Goal: Task Accomplishment & Management: Manage account settings

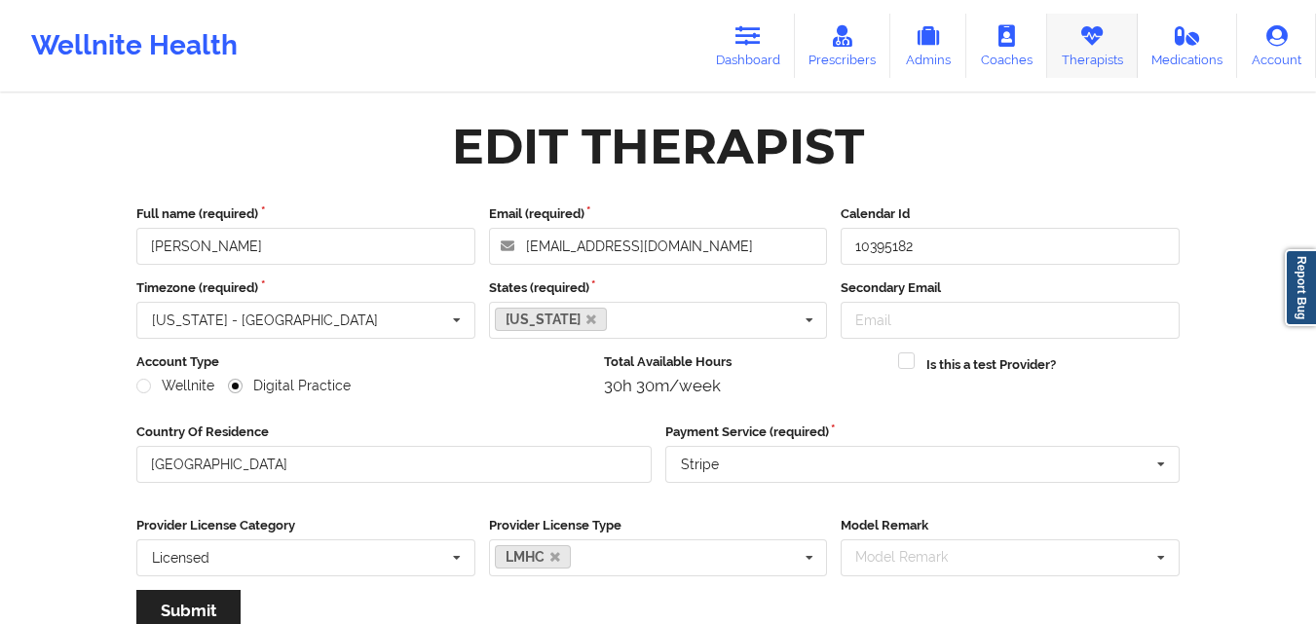
click at [1081, 41] on icon at bounding box center [1091, 35] width 25 height 21
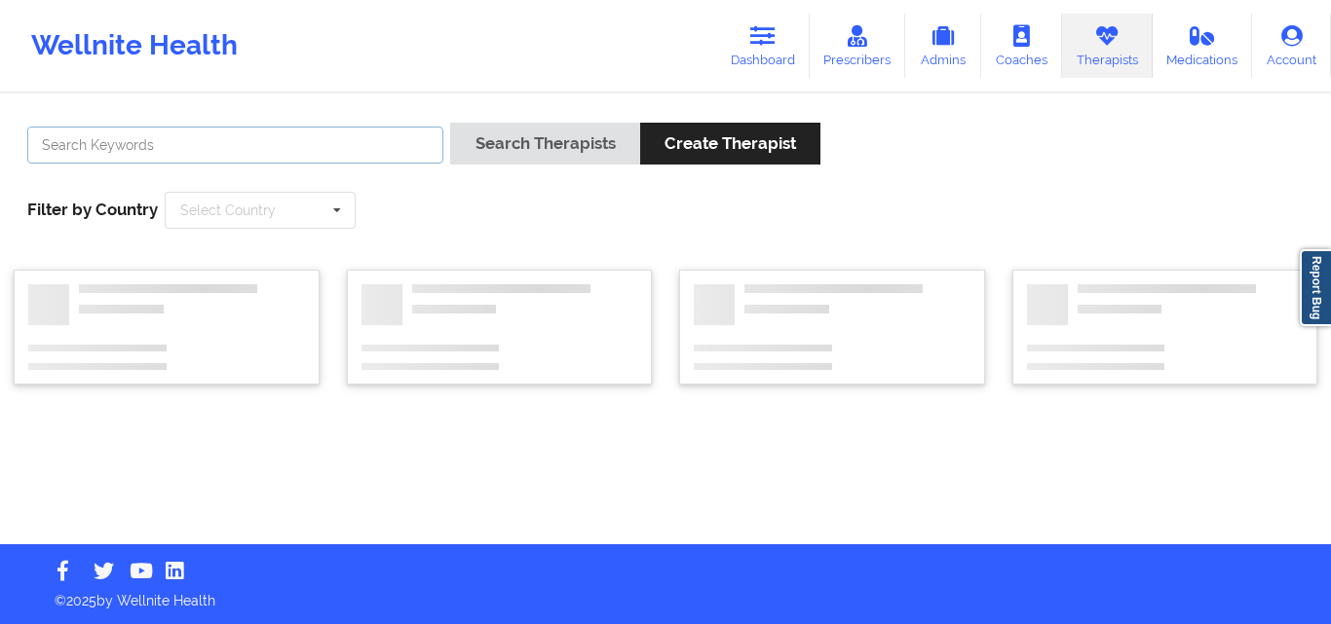
click at [393, 140] on input "text" at bounding box center [235, 145] width 416 height 37
paste input "[PERSON_NAME]"
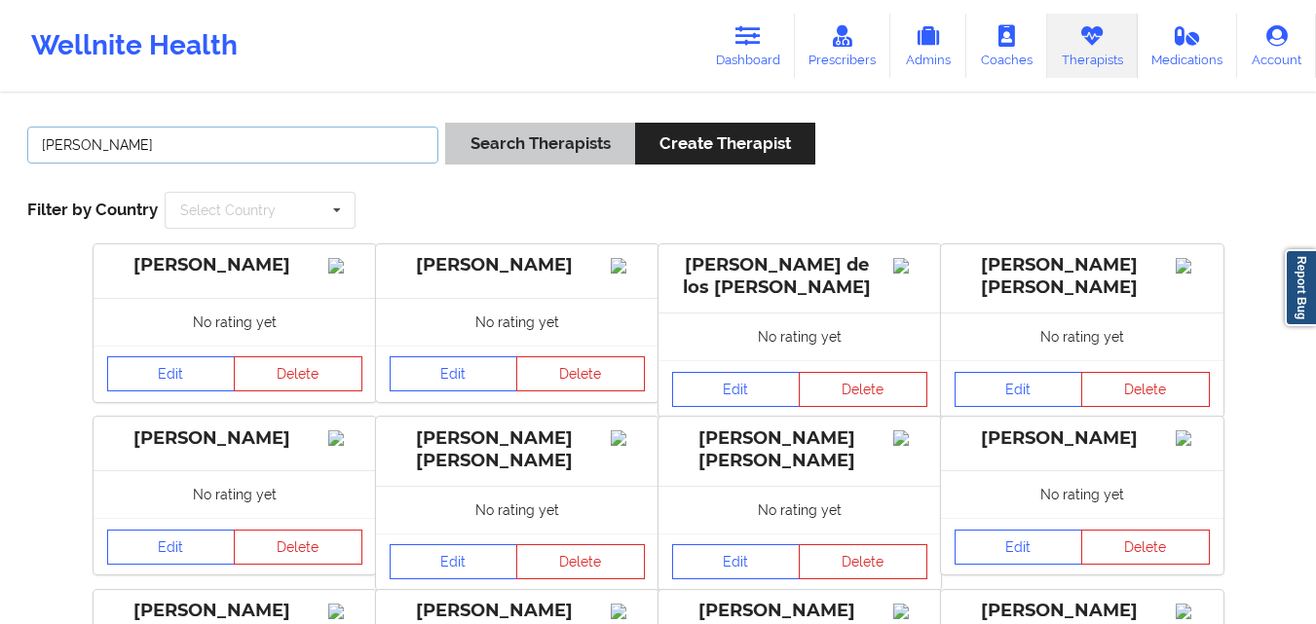
type input "[PERSON_NAME]"
click at [550, 154] on button "Search Therapists" at bounding box center [539, 144] width 189 height 42
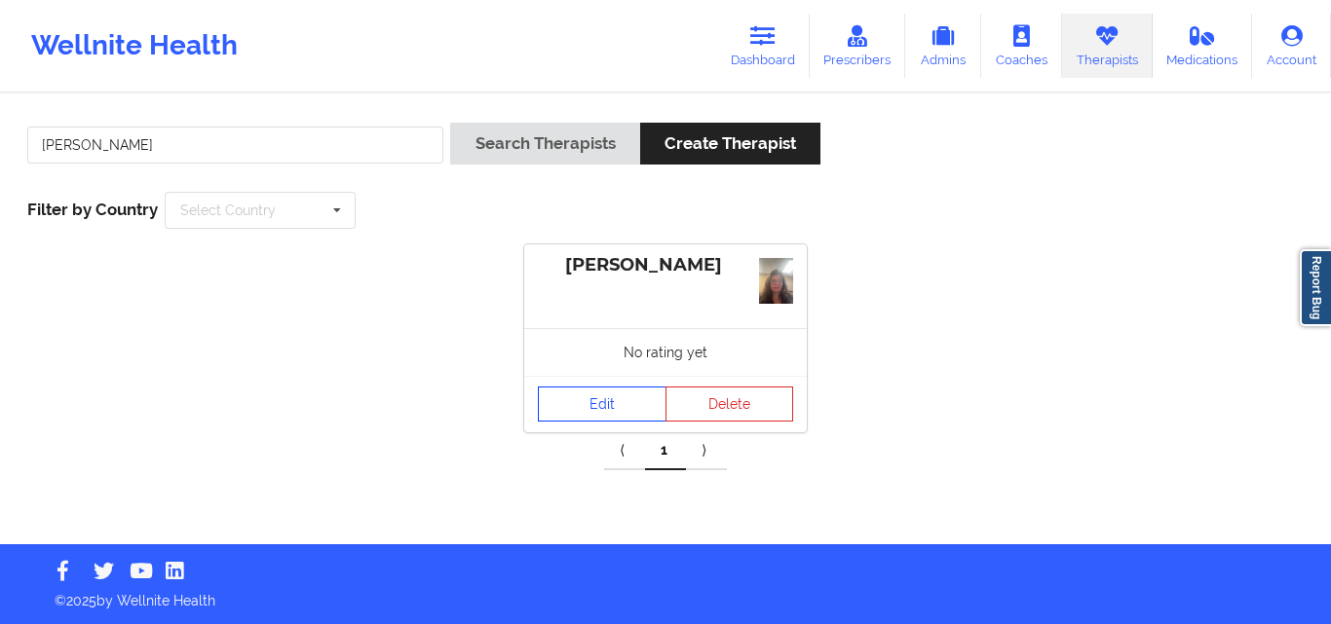
click at [606, 406] on link "Edit" at bounding box center [602, 404] width 129 height 35
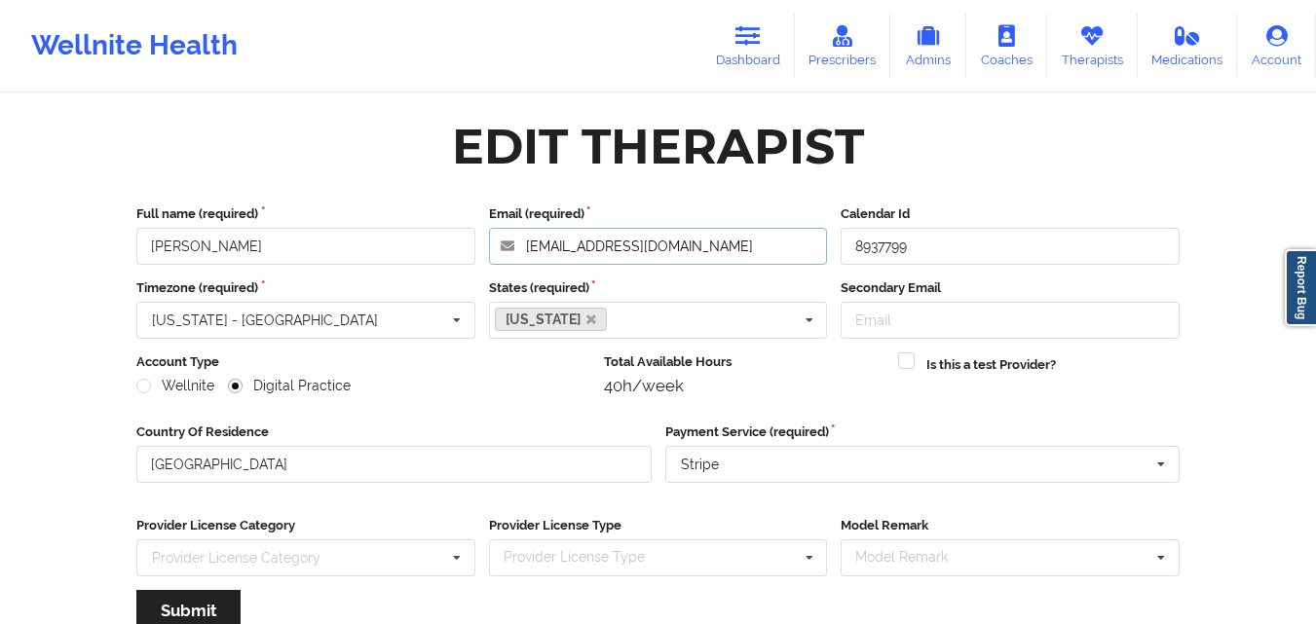
click at [712, 244] on input "[EMAIL_ADDRESS][DOMAIN_NAME]" at bounding box center [658, 246] width 339 height 37
paste input "[PERSON_NAME]"
type input "[EMAIL_ADDRESS][DOMAIN_NAME]"
click at [956, 157] on div "Edit Therapist" at bounding box center [658, 146] width 1071 height 61
click at [677, 243] on input "[EMAIL_ADDRESS][DOMAIN_NAME]" at bounding box center [658, 246] width 339 height 37
